Goal: Information Seeking & Learning: Learn about a topic

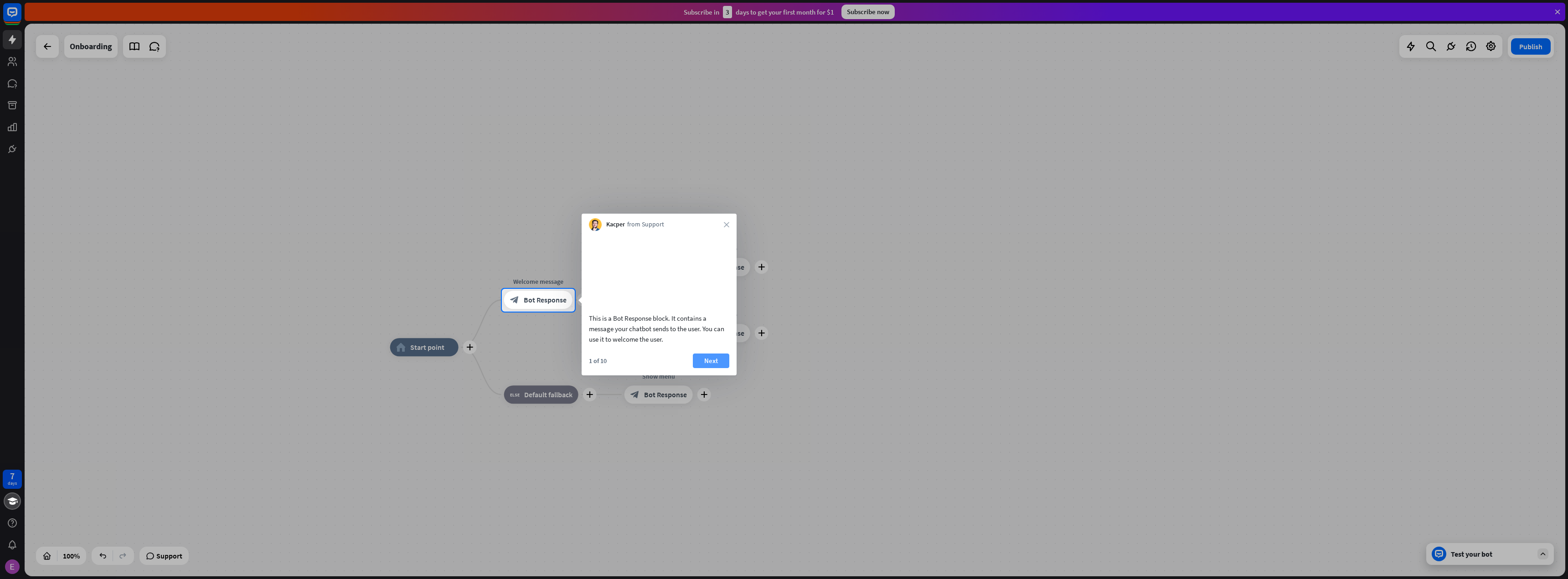
click at [715, 368] on button "Next" at bounding box center [711, 361] width 37 height 15
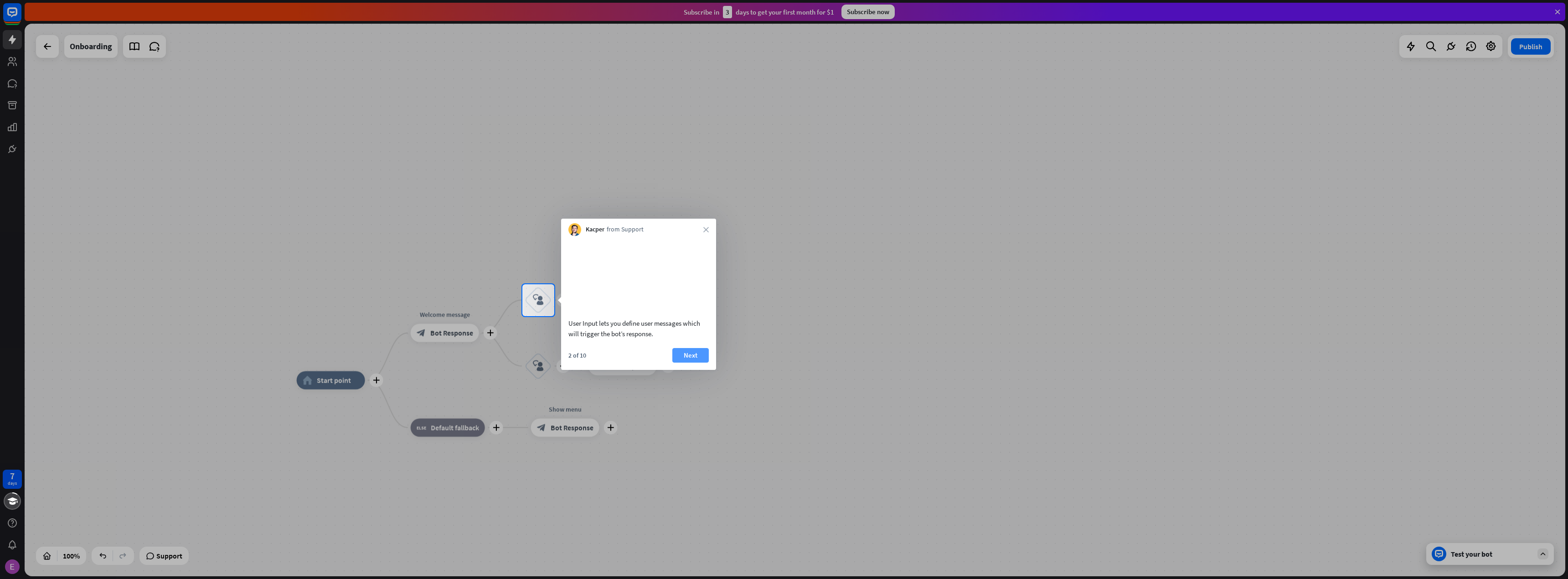
click at [694, 362] on button "Next" at bounding box center [690, 355] width 37 height 15
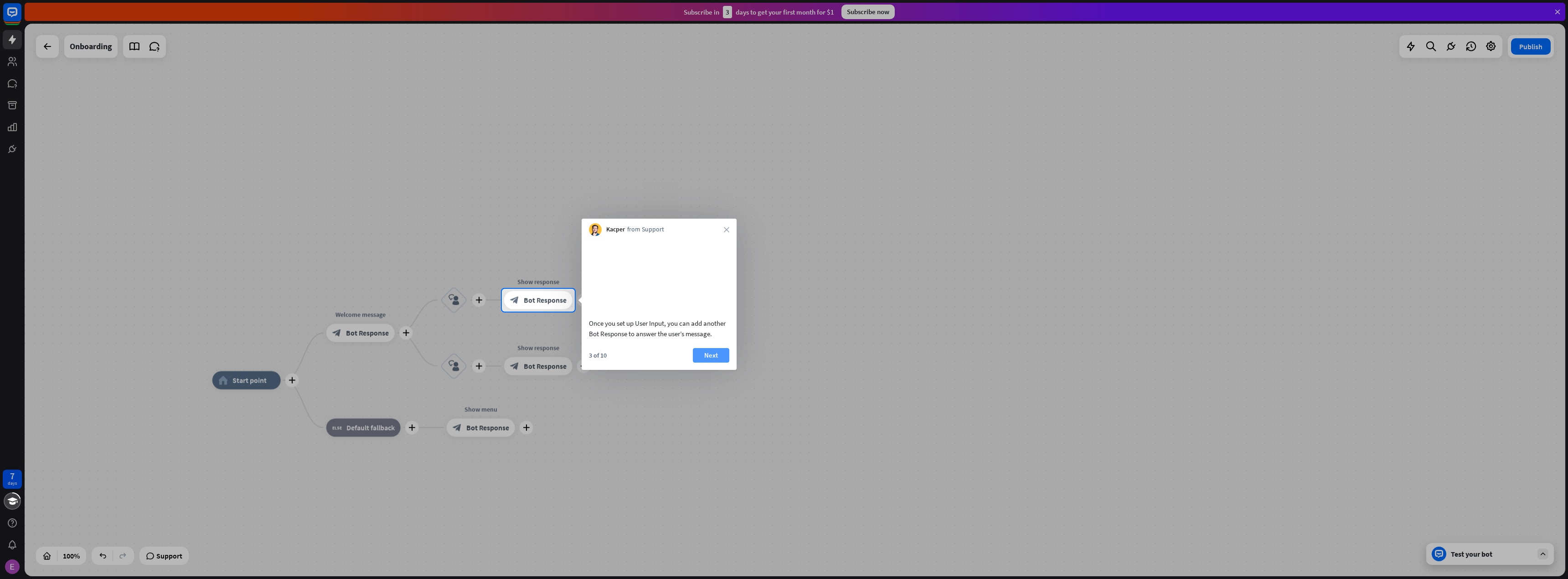
click at [709, 362] on button "Next" at bounding box center [711, 355] width 37 height 15
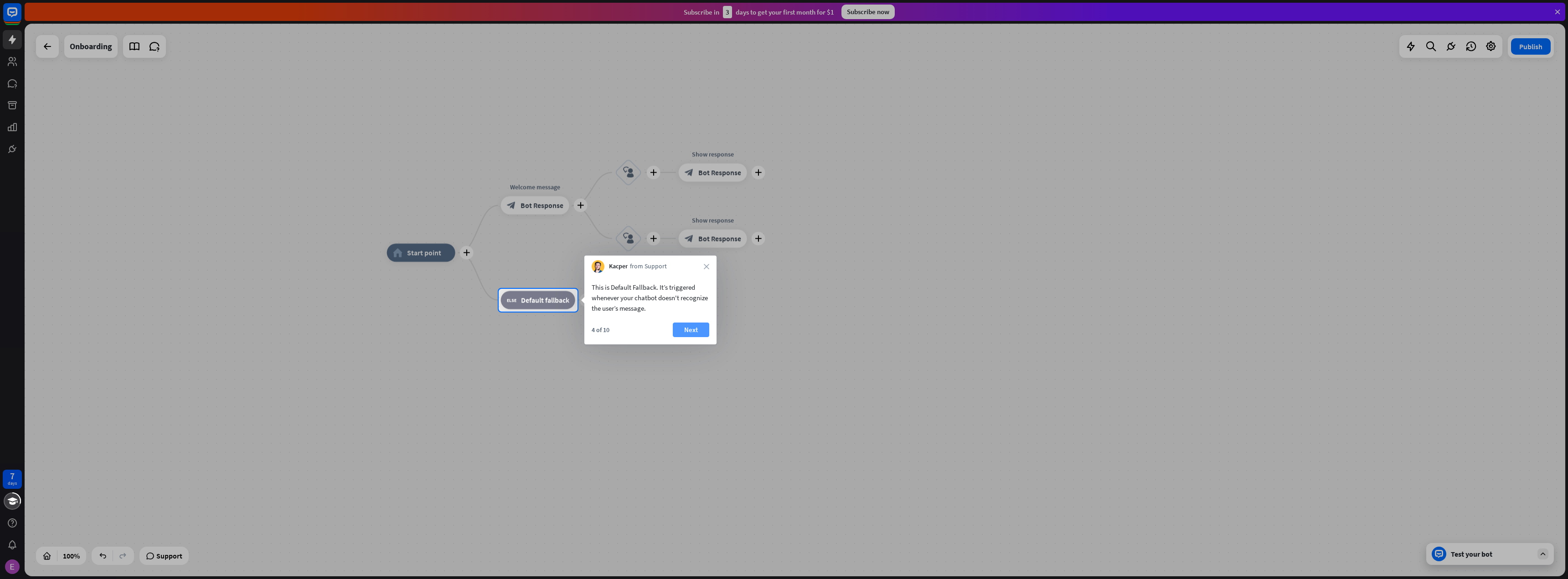
click at [695, 328] on button "Next" at bounding box center [691, 330] width 37 height 15
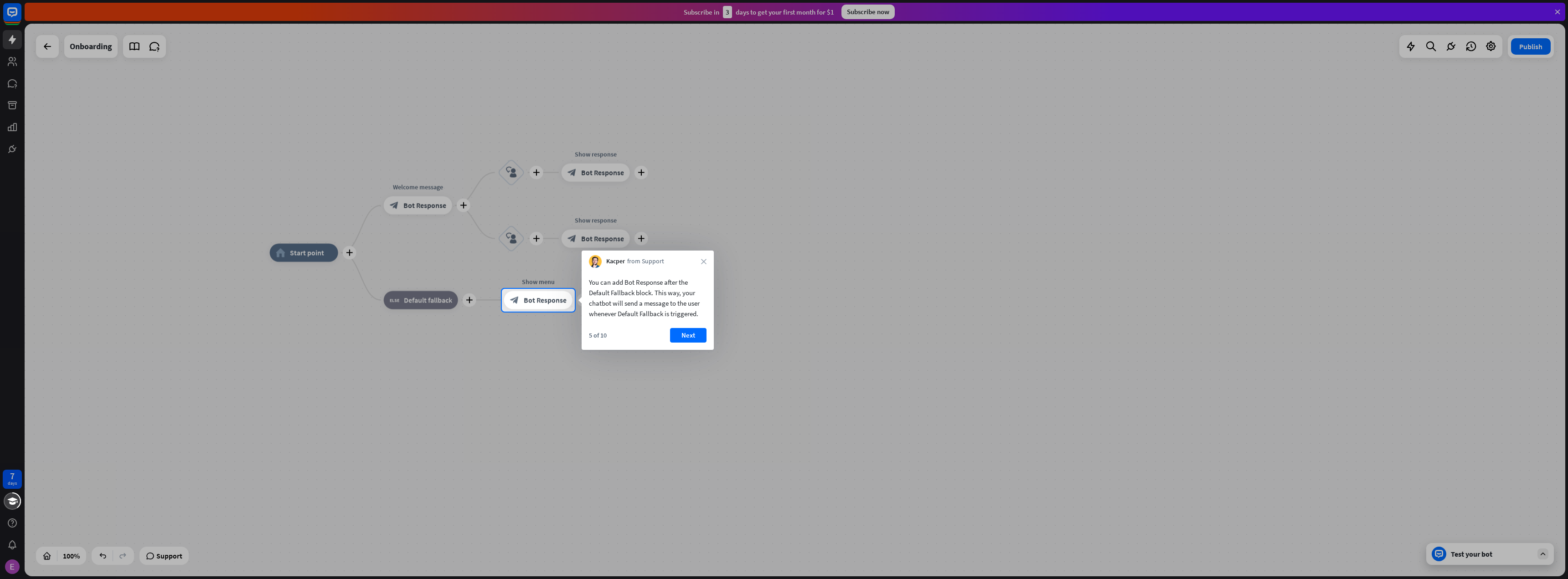
click at [695, 335] on button "Next" at bounding box center [688, 335] width 37 height 15
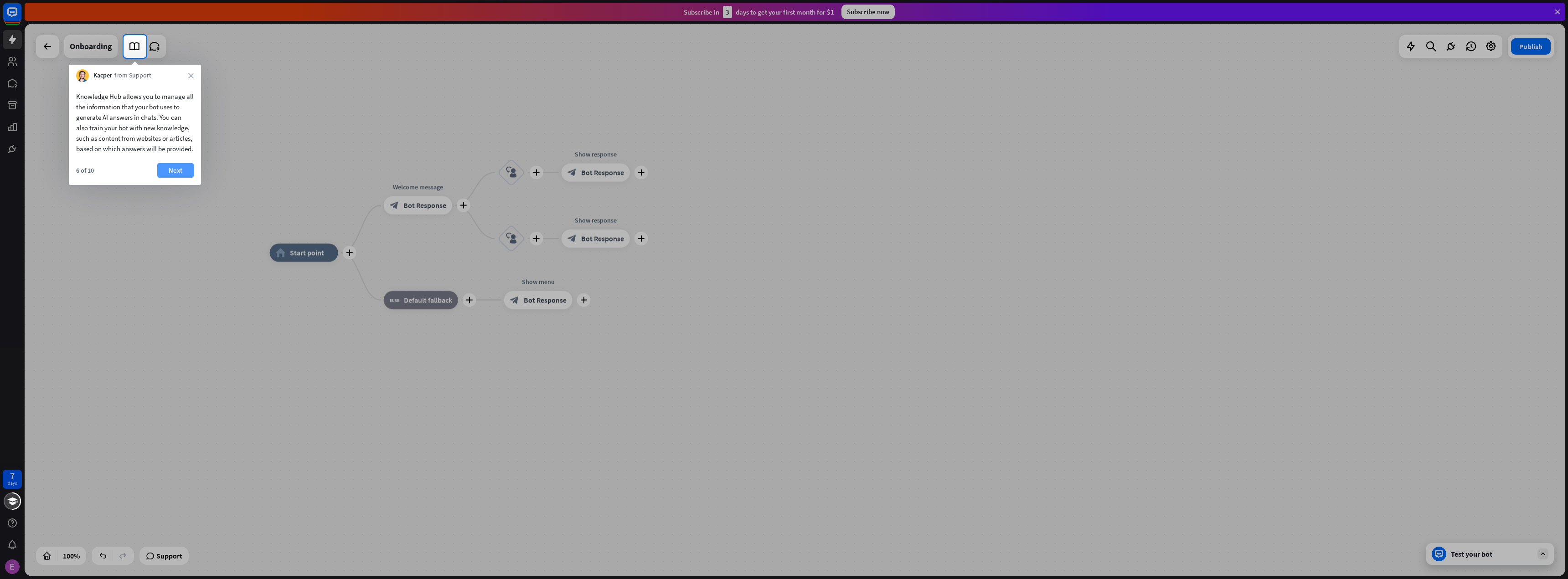
click at [170, 178] on button "Next" at bounding box center [175, 170] width 37 height 15
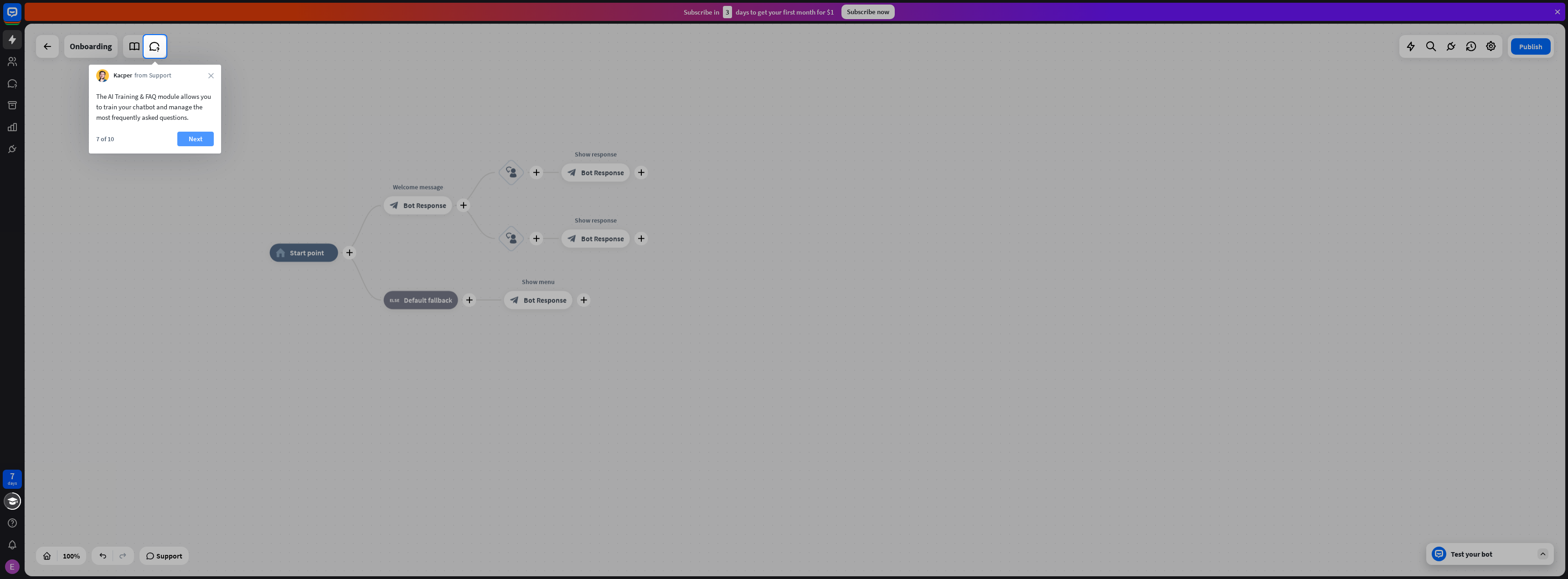
click at [198, 139] on button "Next" at bounding box center [195, 139] width 37 height 15
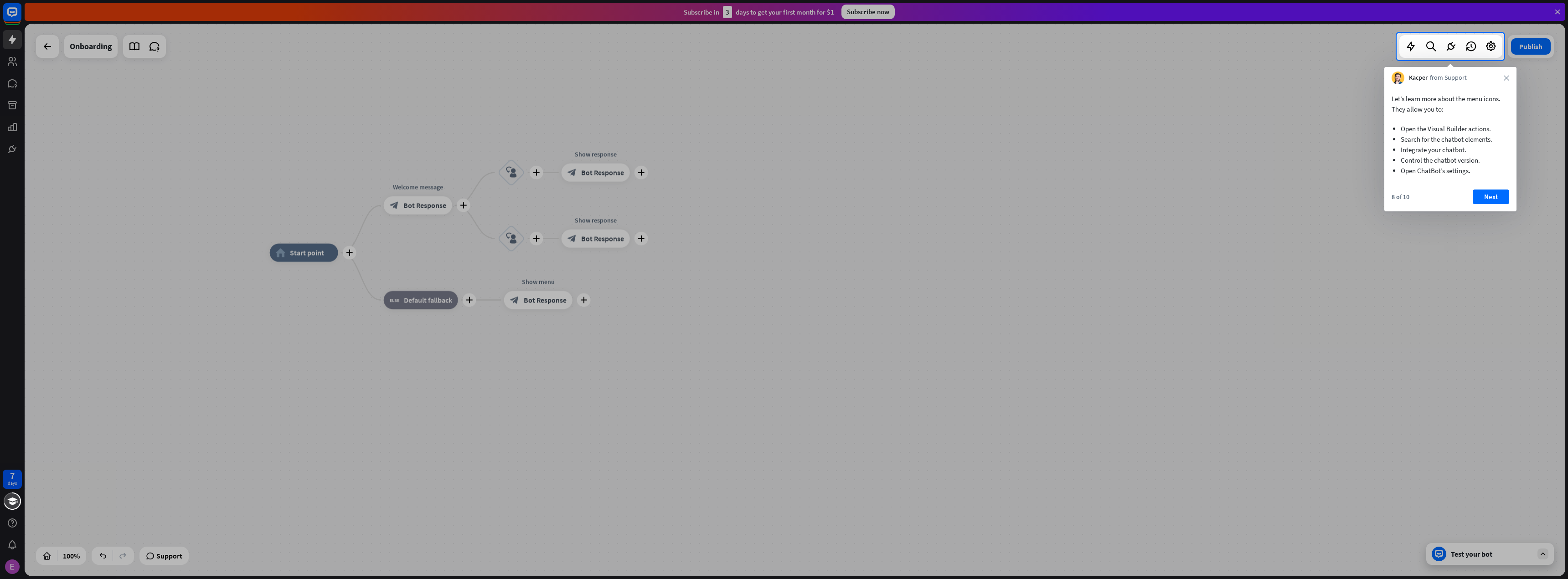
click at [16, 66] on div at bounding box center [784, 320] width 1568 height 519
click at [1499, 202] on button "Next" at bounding box center [1491, 197] width 37 height 15
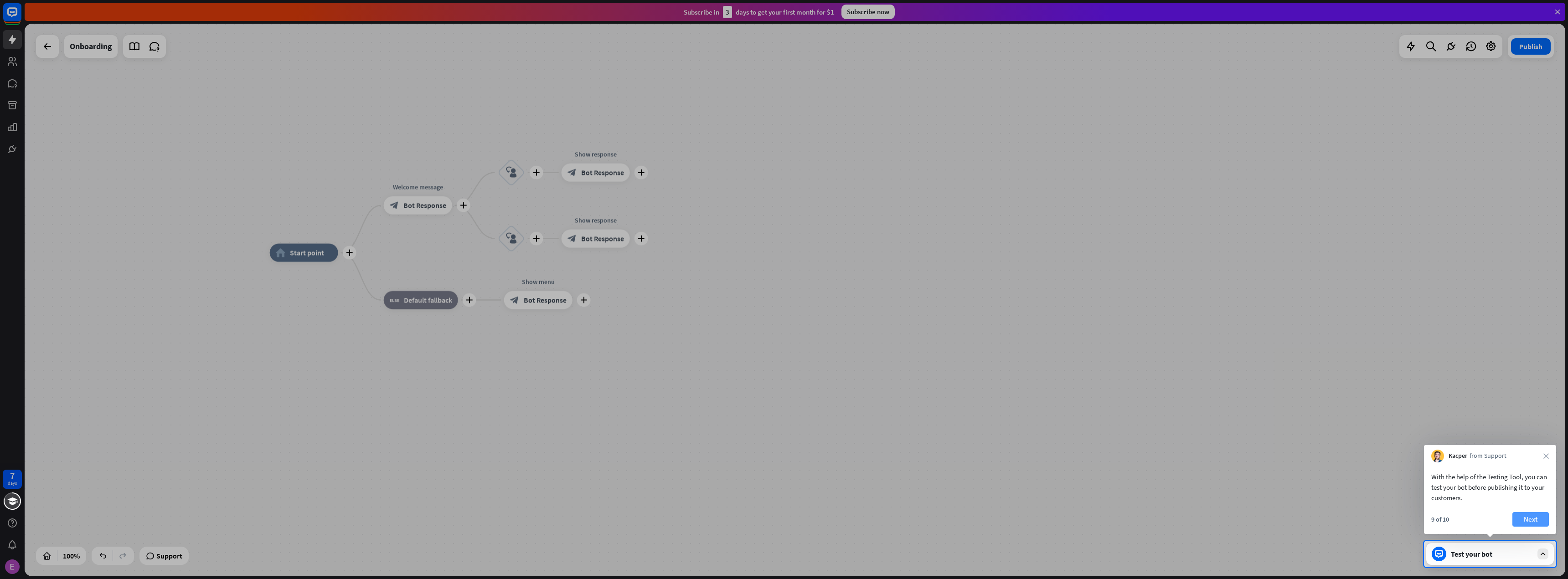
click at [1531, 518] on button "Next" at bounding box center [1530, 519] width 37 height 15
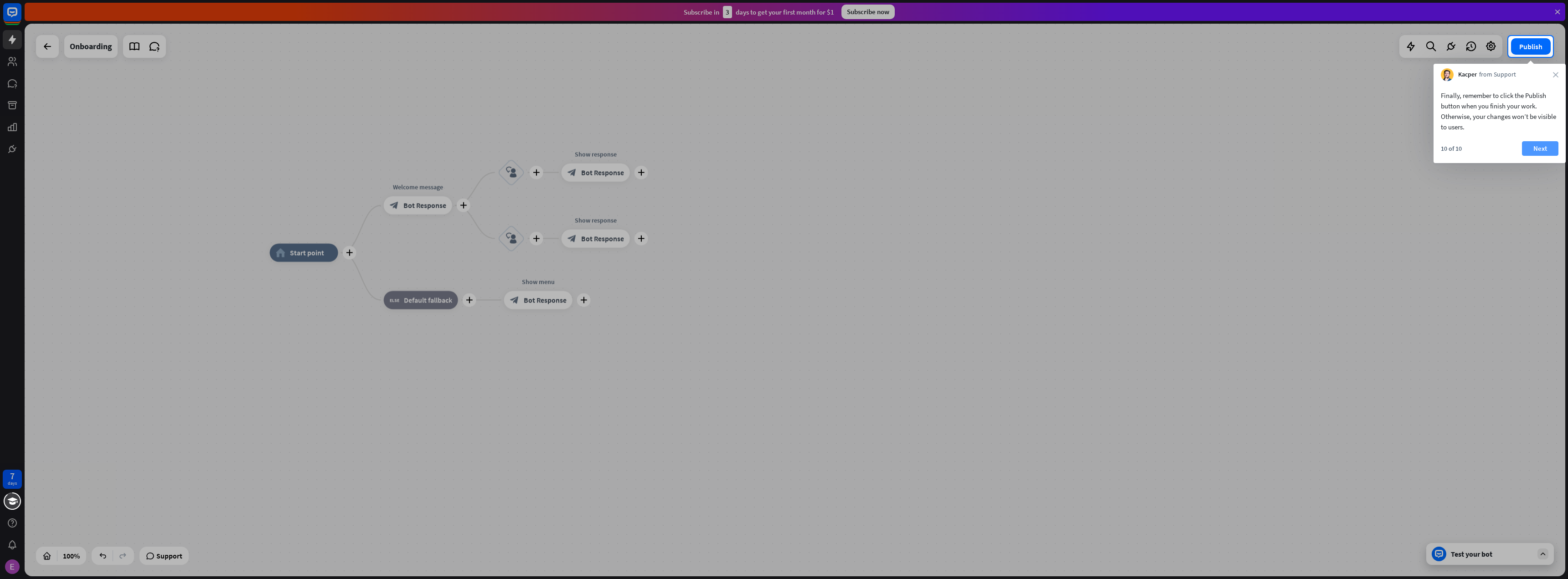
click at [1541, 147] on button "Next" at bounding box center [1540, 148] width 37 height 15
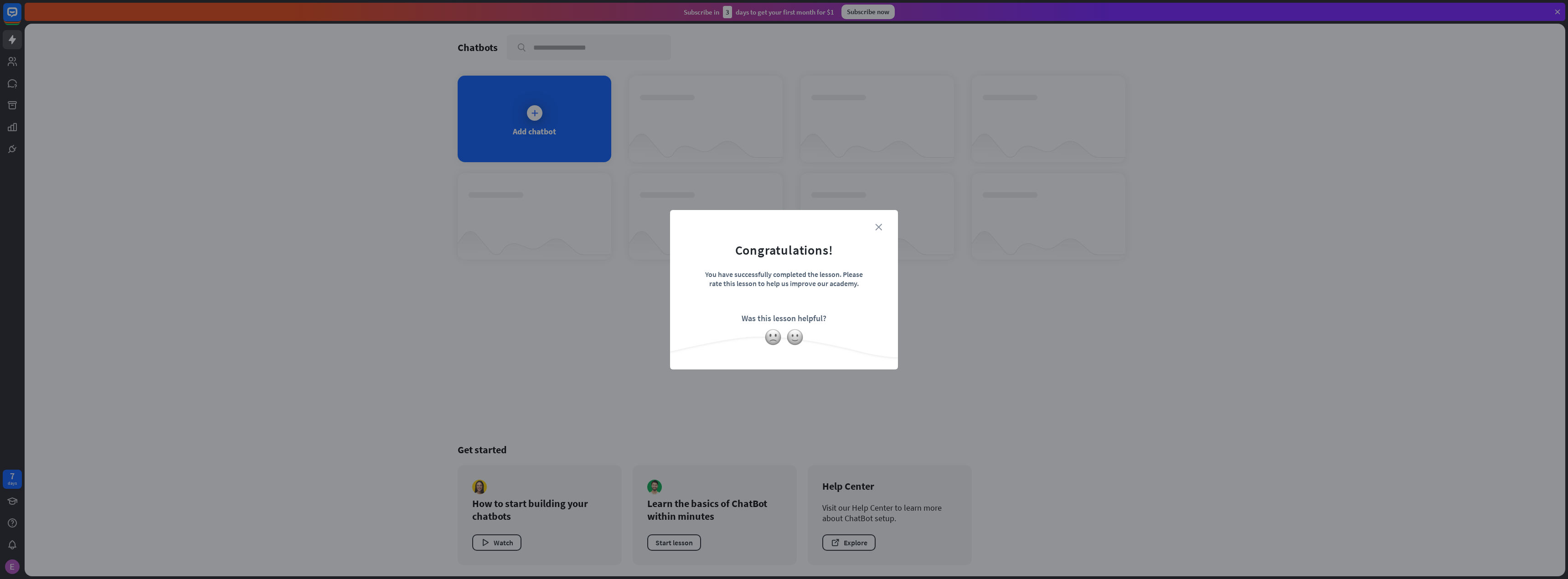
click at [881, 226] on icon "close" at bounding box center [878, 227] width 6 height 6
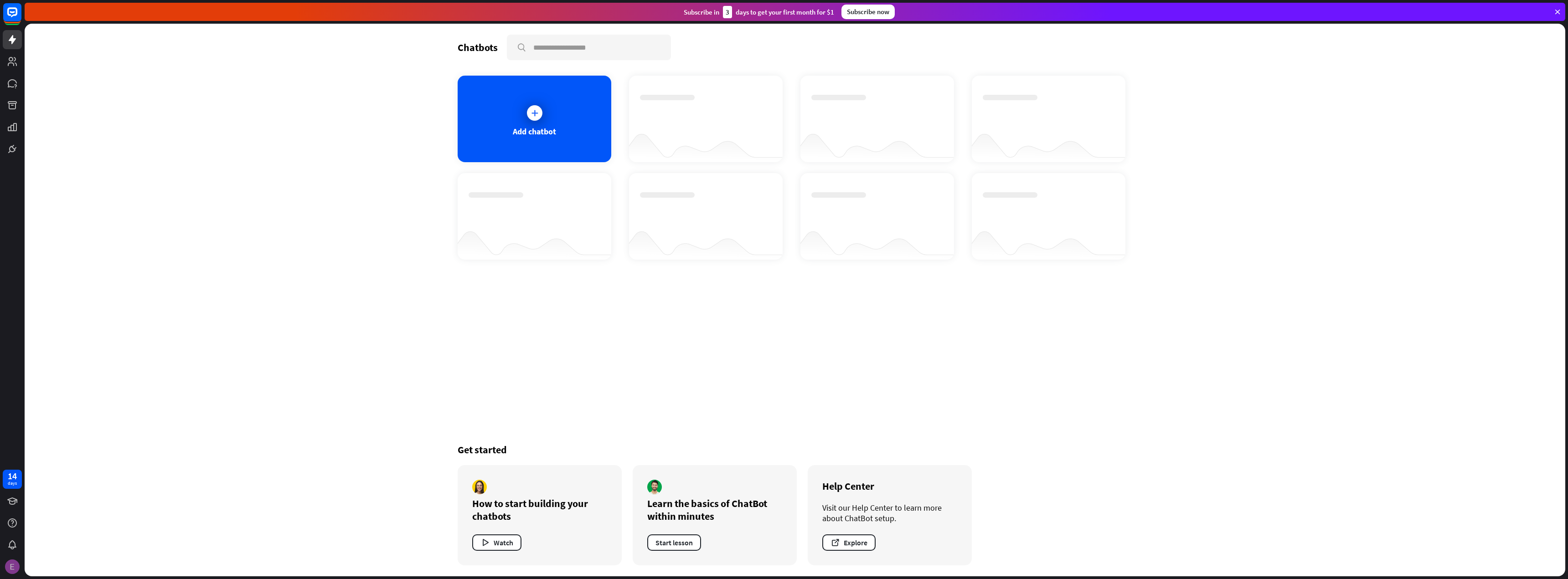
click at [11, 568] on img at bounding box center [12, 567] width 15 height 15
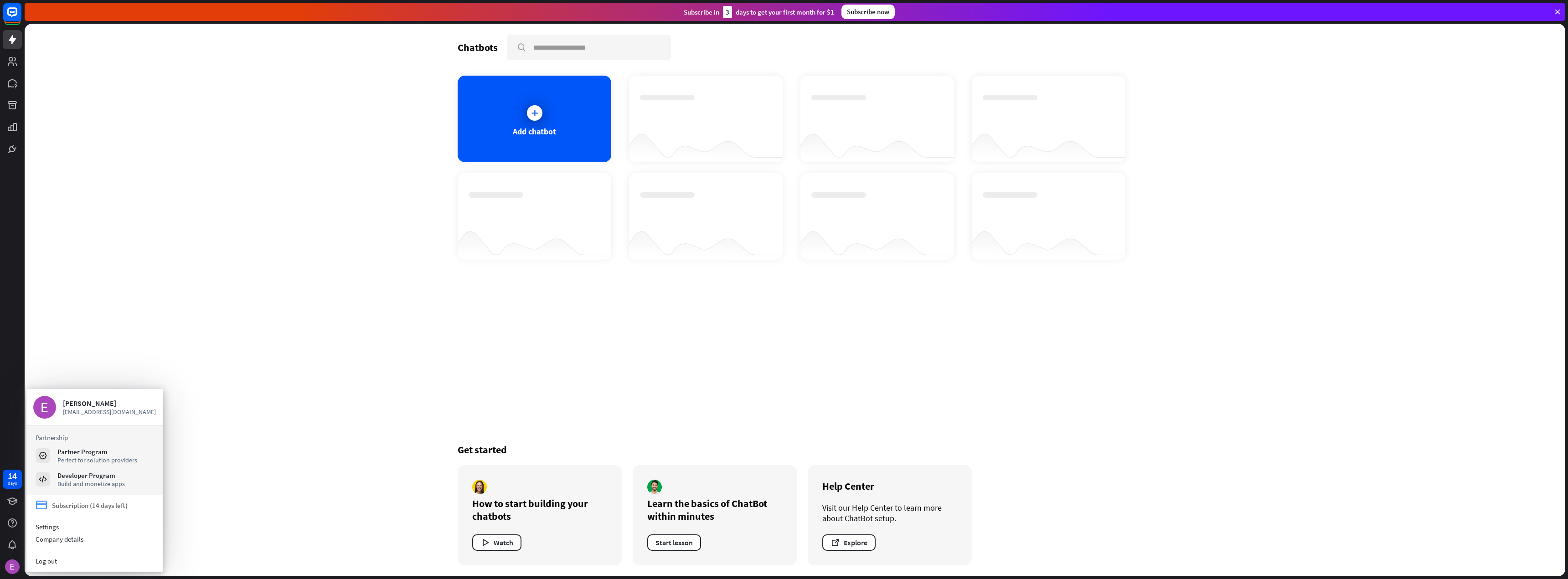
click at [82, 507] on div "Subscription (14 days left)" at bounding box center [89, 505] width 75 height 9
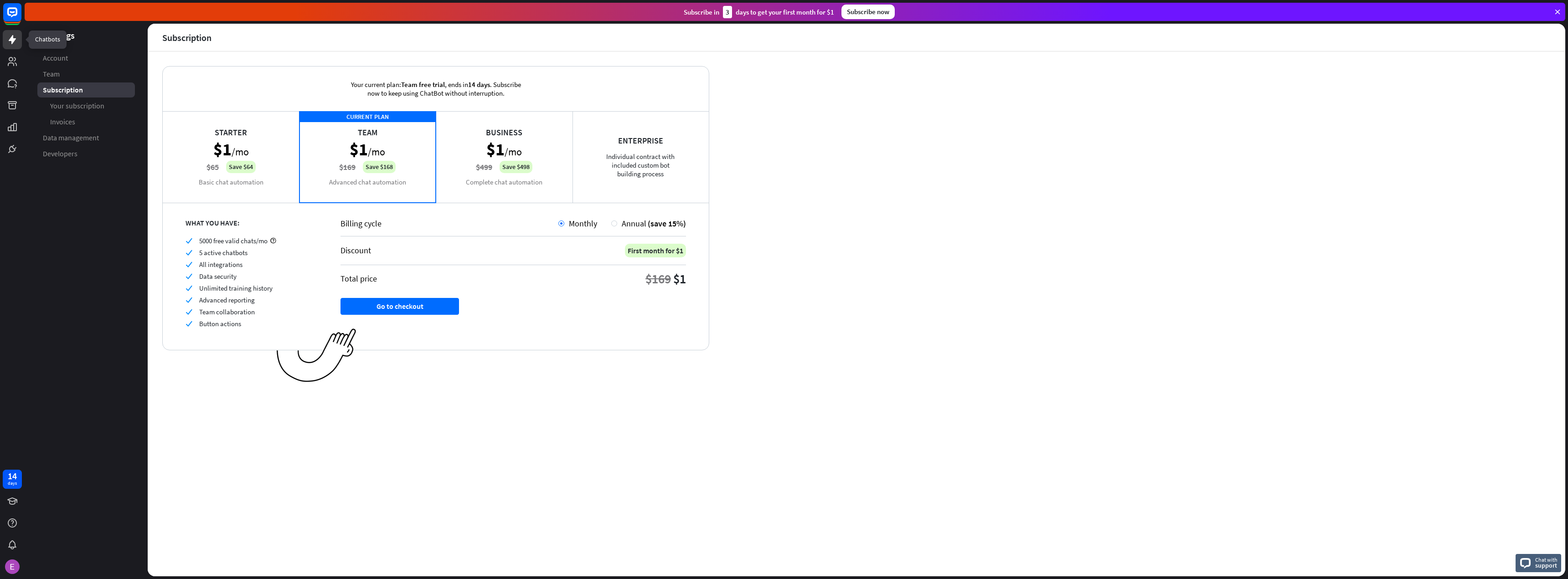
click at [13, 47] on link at bounding box center [12, 40] width 19 height 19
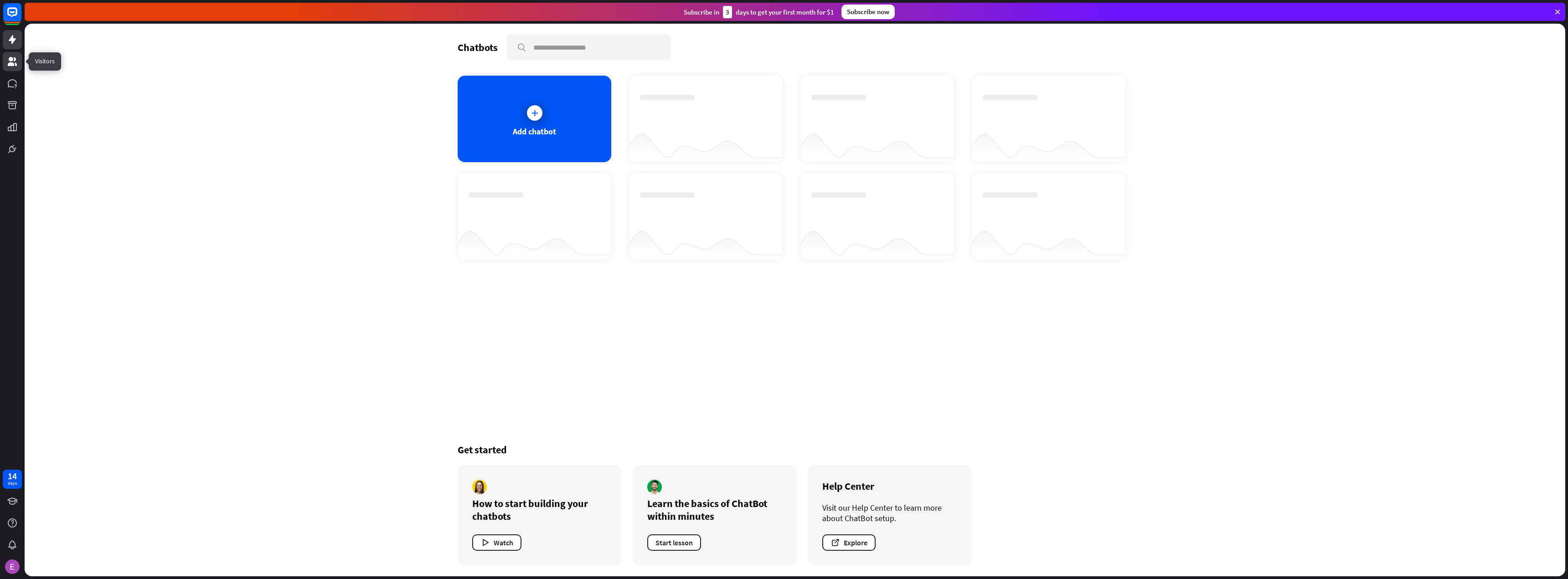
click at [14, 70] on link at bounding box center [12, 62] width 19 height 19
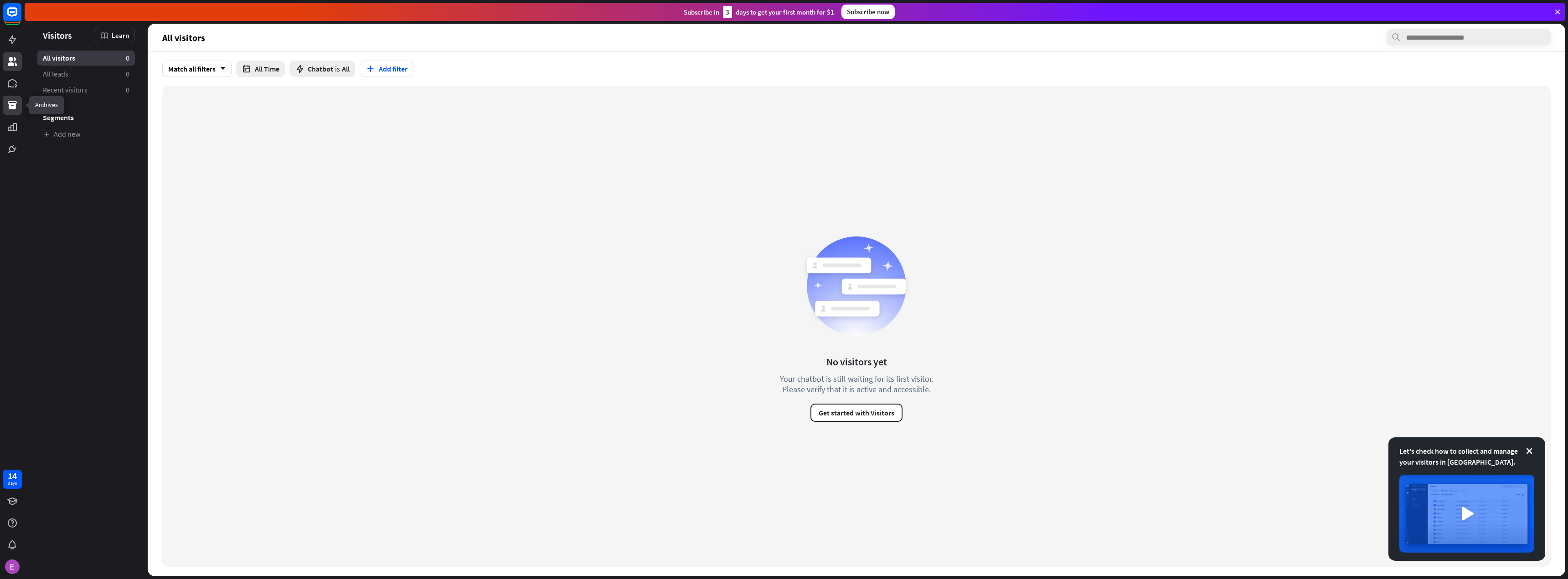
click at [11, 110] on icon at bounding box center [11, 105] width 11 height 11
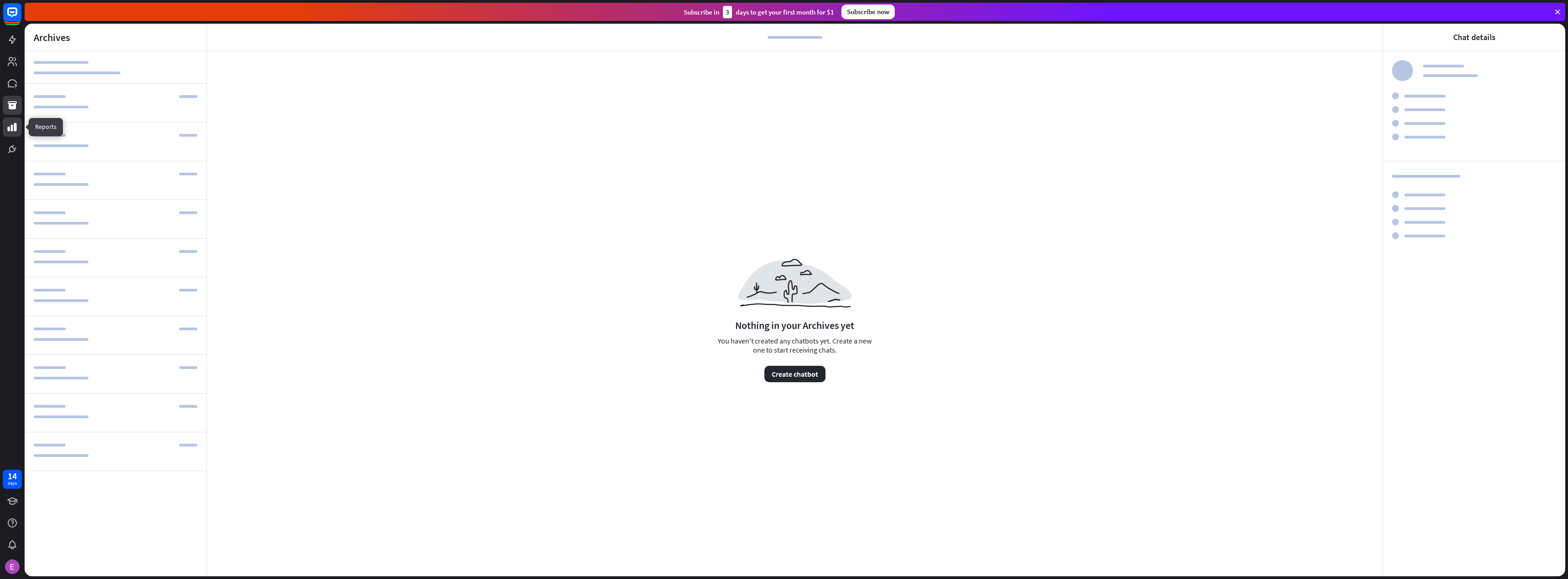
click at [13, 128] on icon at bounding box center [11, 127] width 11 height 11
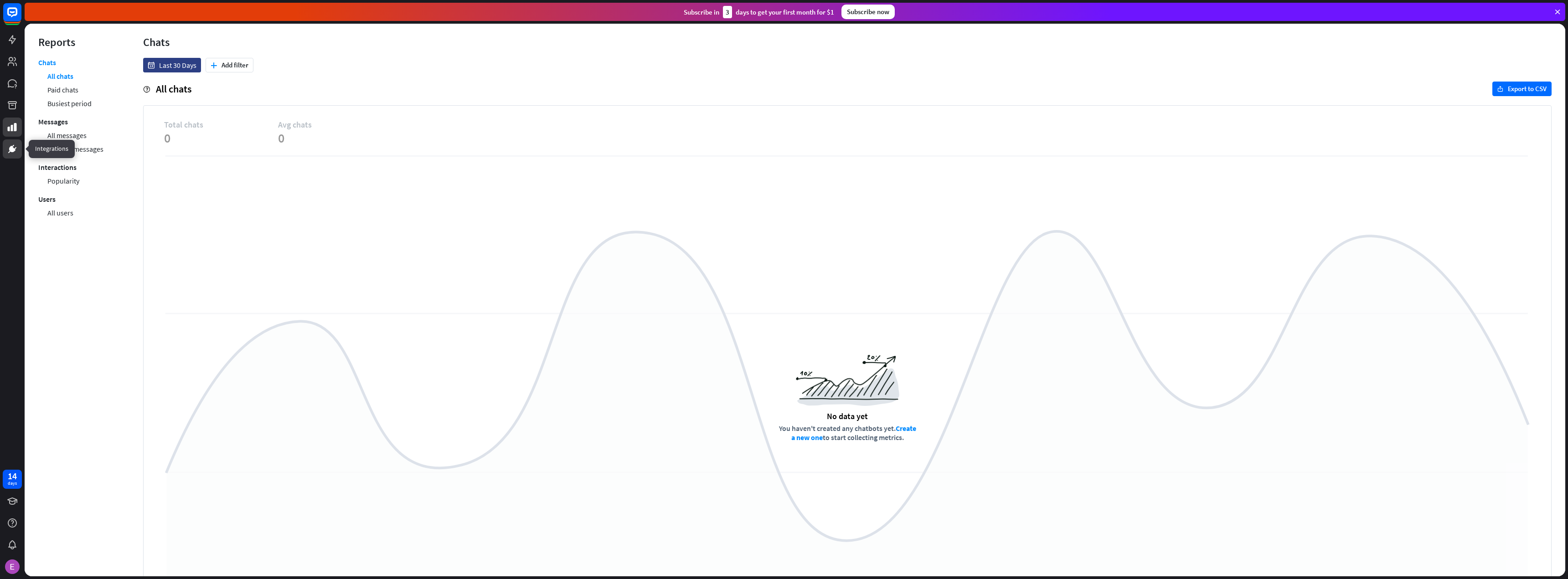
click at [12, 151] on icon at bounding box center [12, 149] width 6 height 6
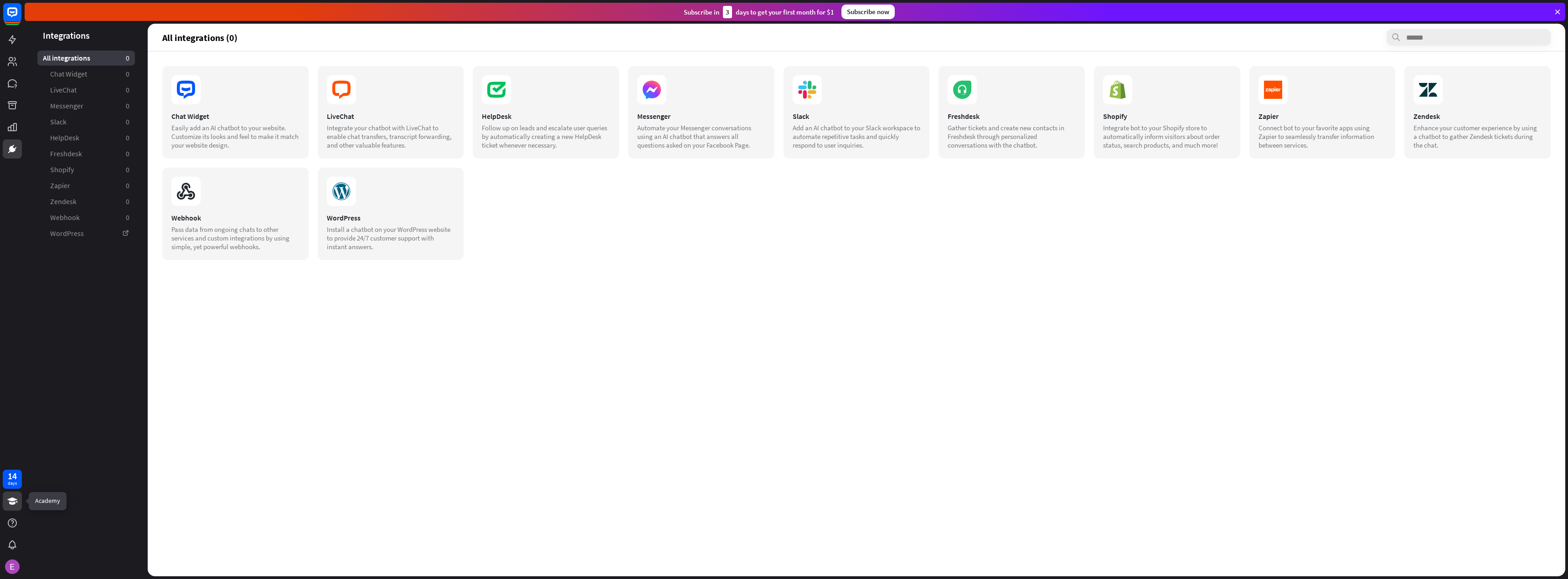
click at [15, 503] on icon at bounding box center [12, 500] width 10 height 7
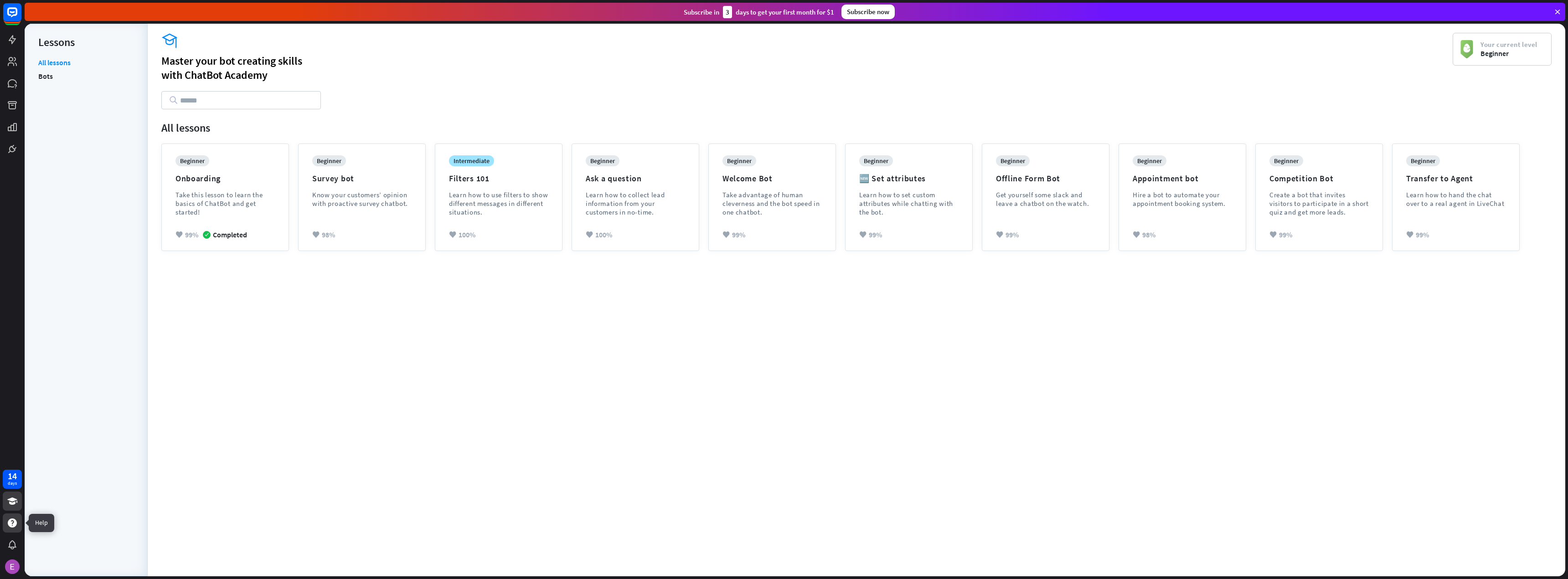
click at [9, 524] on icon at bounding box center [12, 522] width 9 height 9
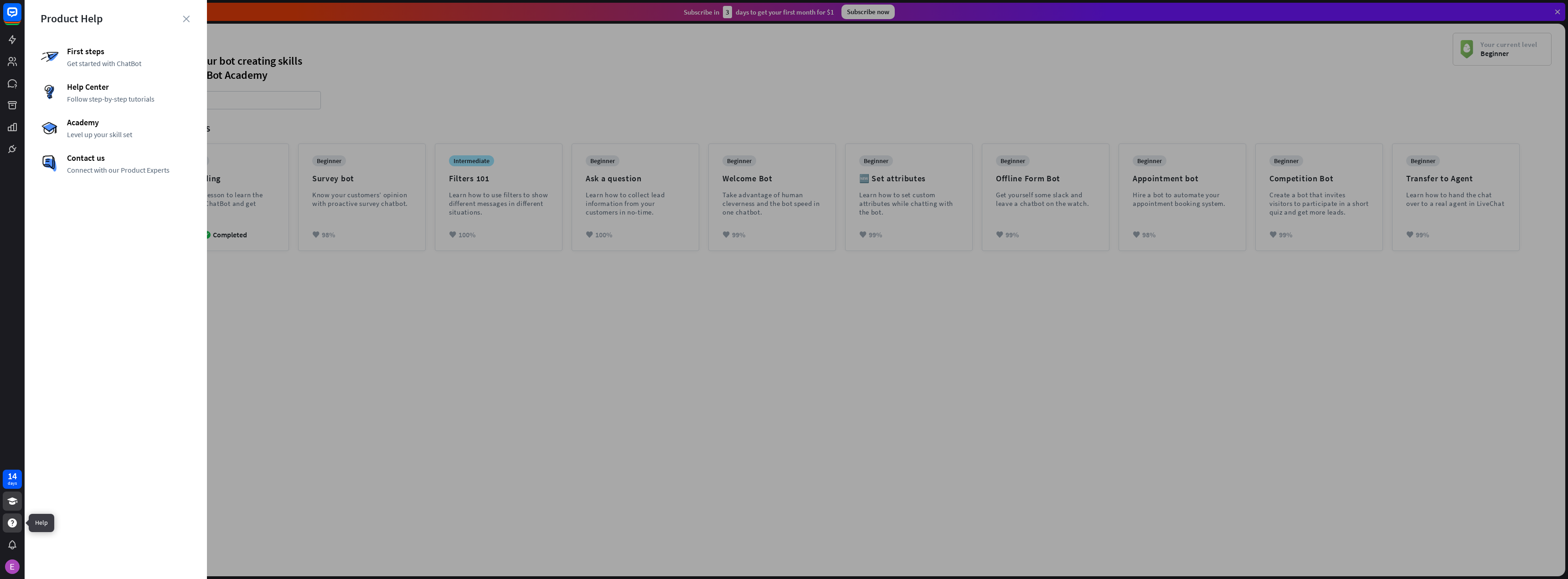
click at [11, 525] on icon at bounding box center [12, 522] width 9 height 9
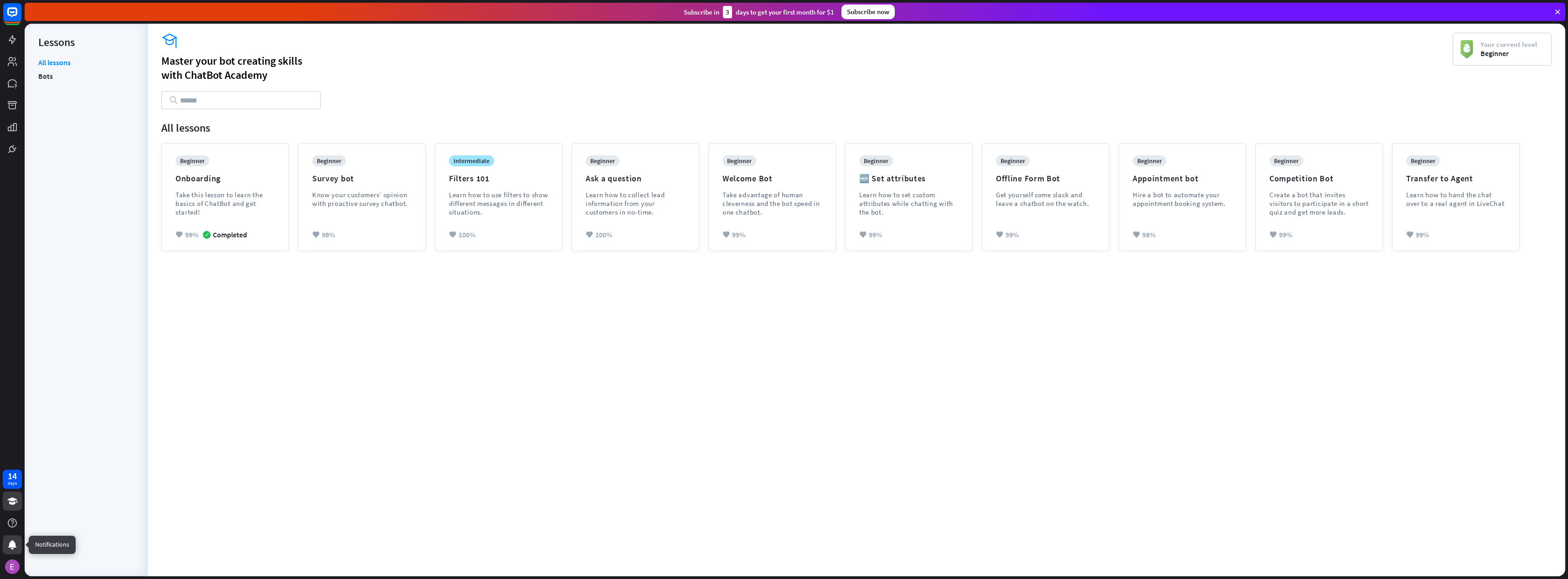
click at [12, 541] on icon at bounding box center [12, 544] width 8 height 9
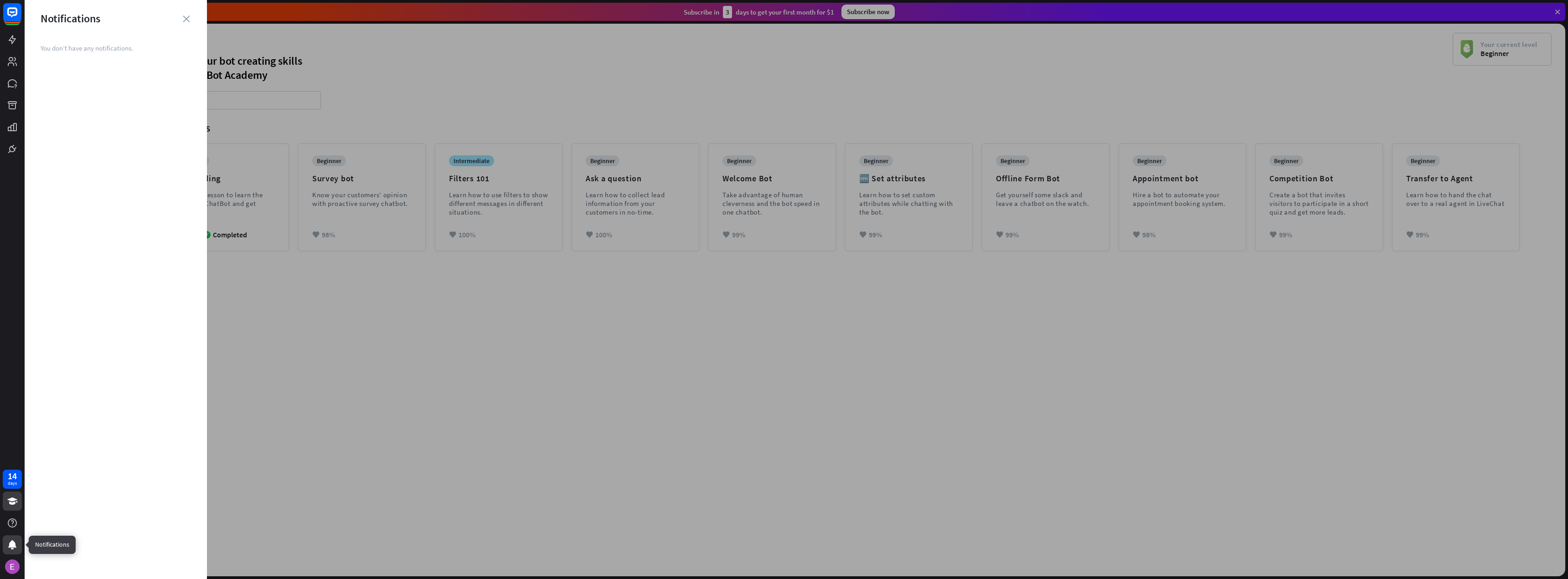
click at [12, 543] on icon at bounding box center [12, 544] width 8 height 9
